Goal: Information Seeking & Learning: Learn about a topic

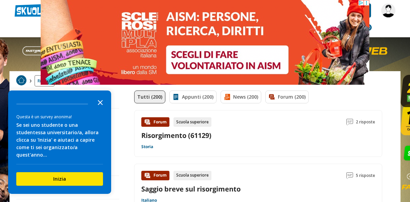
click at [101, 105] on polygon "Close the survey" at bounding box center [100, 102] width 5 height 5
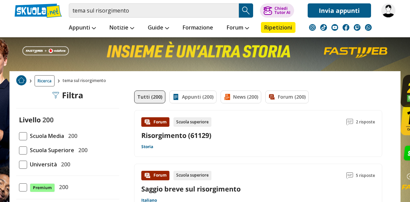
click at [26, 134] on span at bounding box center [23, 136] width 8 height 8
click at [19, 136] on input "Scuola Media 200" at bounding box center [19, 136] width 0 height 0
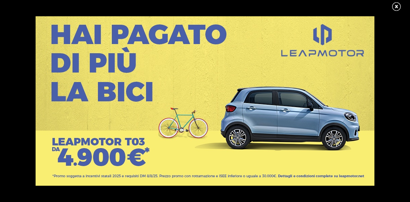
click at [397, 5] on link at bounding box center [400, 7] width 17 height 10
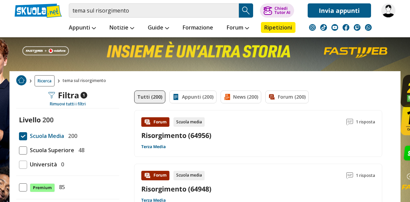
click at [163, 137] on link "Risorgimento (64956)" at bounding box center [176, 135] width 70 height 9
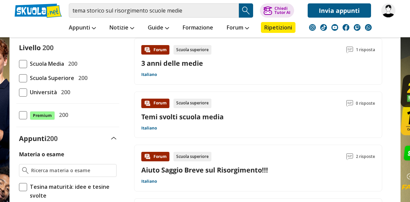
scroll to position [86, 0]
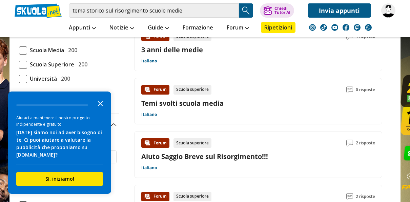
click at [102, 102] on icon "Close the survey" at bounding box center [101, 103] width 14 height 14
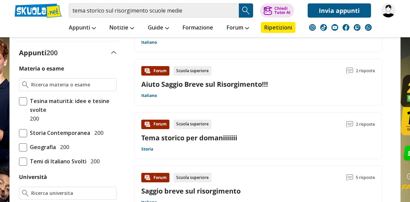
scroll to position [199, 0]
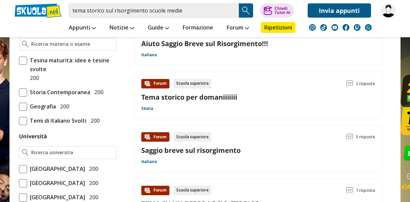
click at [225, 140] on div "Forum Scuola superiore 5 risposte" at bounding box center [258, 136] width 234 height 9
